Goal: Communication & Community: Answer question/provide support

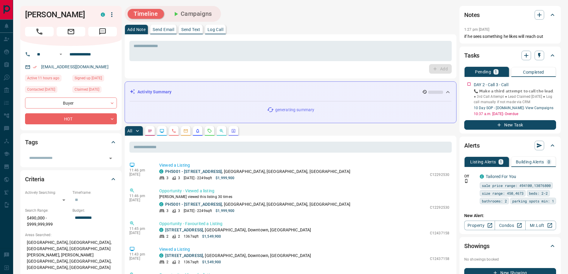
click at [73, 33] on icon "Email" at bounding box center [71, 32] width 8 height 8
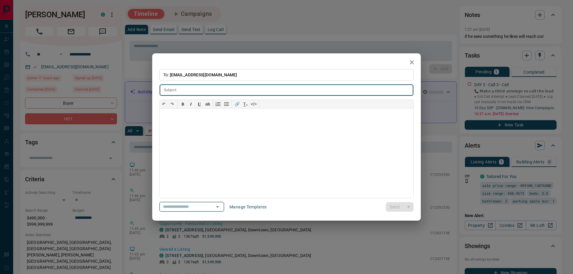
click at [183, 205] on input "text" at bounding box center [182, 206] width 45 height 7
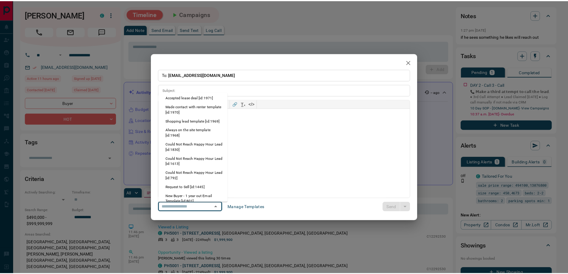
scroll to position [268, 0]
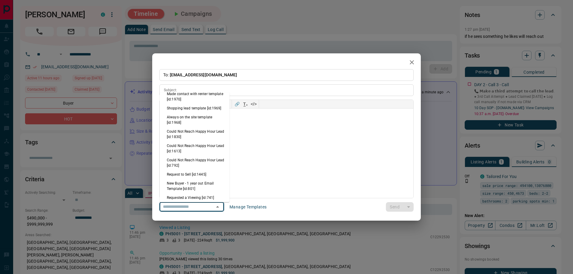
click at [192, 126] on li "Always on the site template [id:1968]" at bounding box center [195, 120] width 70 height 14
type input "**********"
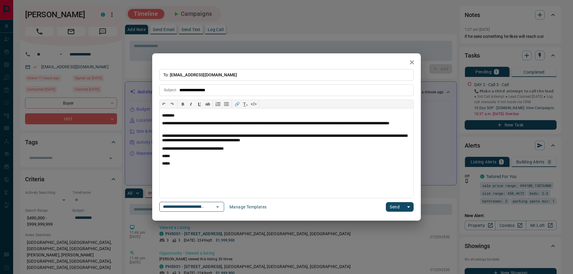
click at [398, 206] on button "Send" at bounding box center [395, 207] width 18 height 10
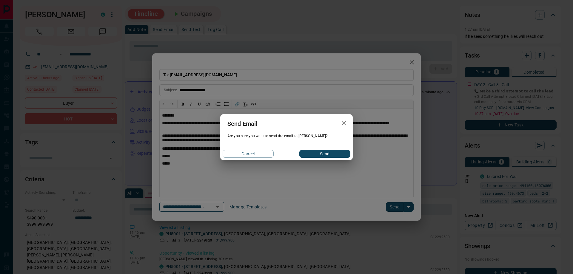
drag, startPoint x: 324, startPoint y: 166, endPoint x: 325, endPoint y: 156, distance: 9.9
click at [324, 166] on div "Send Email Are you sure you want to send the email to [PERSON_NAME]? Cancel Send" at bounding box center [286, 137] width 573 height 274
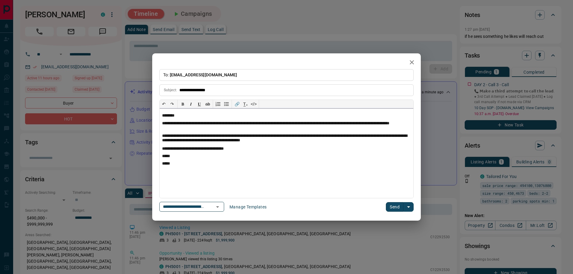
click at [389, 199] on div "**********" at bounding box center [286, 140] width 254 height 143
click at [390, 207] on button "Send" at bounding box center [395, 207] width 18 height 10
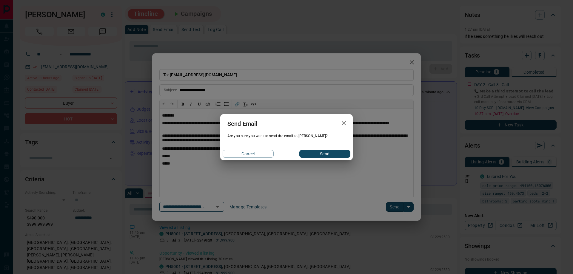
click at [325, 154] on button "Send" at bounding box center [324, 154] width 51 height 8
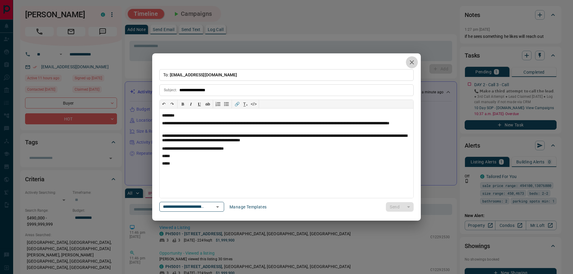
click at [412, 57] on button "button" at bounding box center [412, 62] width 12 height 12
